Goal: Navigation & Orientation: Understand site structure

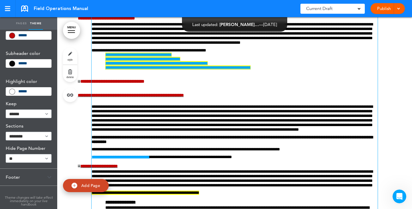
scroll to position [172, 0]
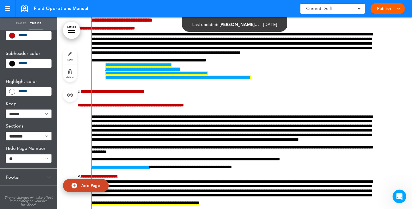
click at [104, 107] on span "**********" at bounding box center [131, 105] width 106 height 4
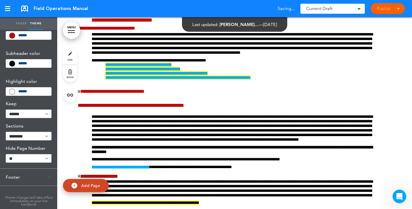
click at [71, 29] on link "MENU" at bounding box center [71, 30] width 17 height 17
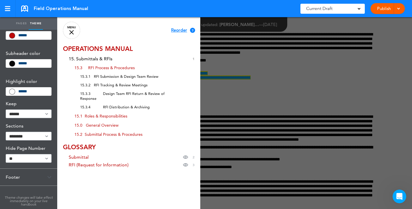
click at [247, 104] on div at bounding box center [263, 104] width 412 height 209
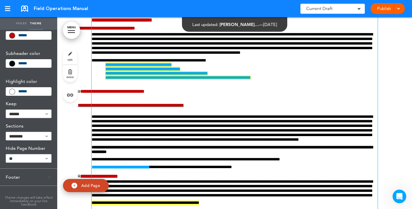
scroll to position [143, 0]
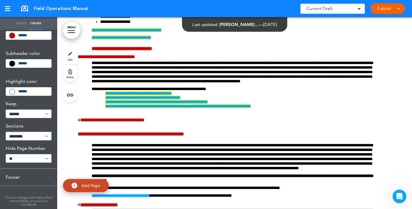
click at [71, 31] on div at bounding box center [71, 30] width 7 height 1
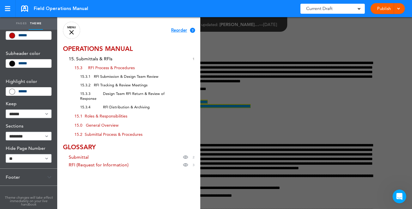
click at [264, 104] on div at bounding box center [263, 104] width 412 height 209
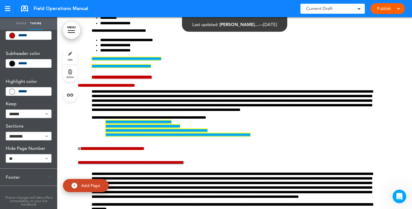
scroll to position [86, 0]
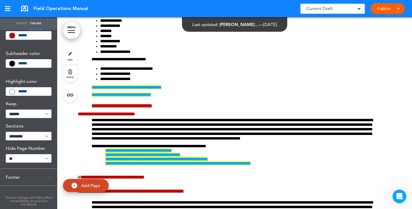
click at [69, 30] on div at bounding box center [71, 30] width 7 height 1
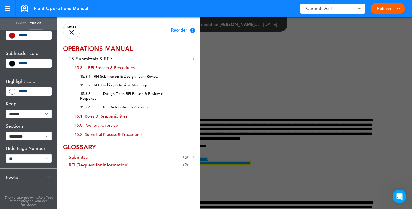
click at [289, 76] on div at bounding box center [263, 104] width 412 height 209
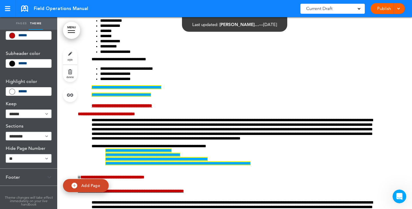
click at [70, 30] on link "MENU" at bounding box center [71, 30] width 17 height 17
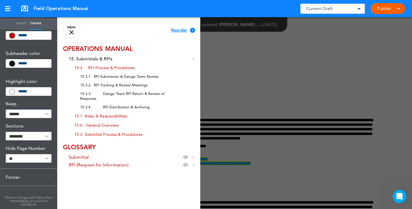
click at [271, 55] on div at bounding box center [263, 104] width 412 height 209
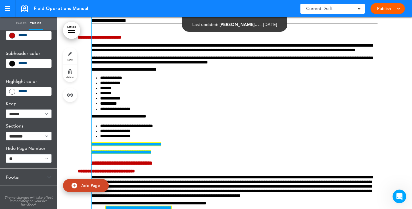
scroll to position [0, 0]
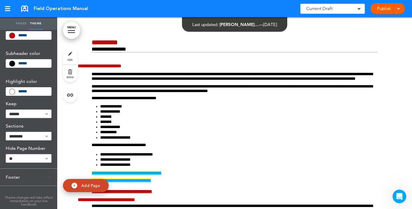
click at [65, 28] on link "MENU" at bounding box center [71, 30] width 17 height 17
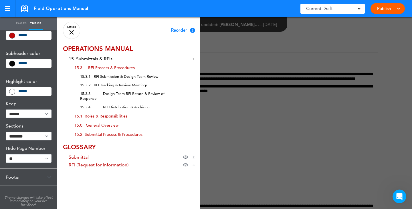
click at [259, 137] on div at bounding box center [263, 104] width 412 height 209
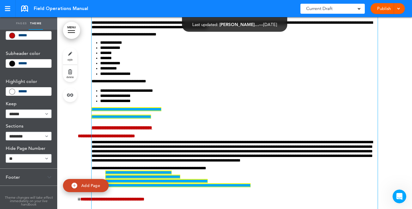
scroll to position [172, 0]
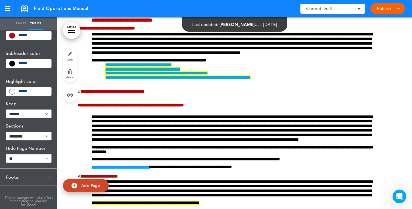
click at [71, 28] on link "MENU" at bounding box center [71, 30] width 17 height 17
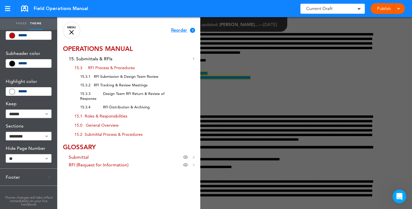
click at [331, 83] on div at bounding box center [263, 104] width 412 height 209
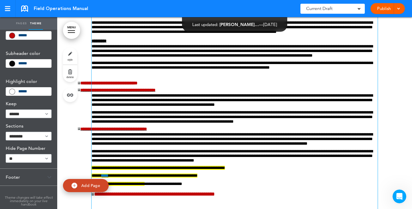
scroll to position [1315, 0]
